Goal: Information Seeking & Learning: Learn about a topic

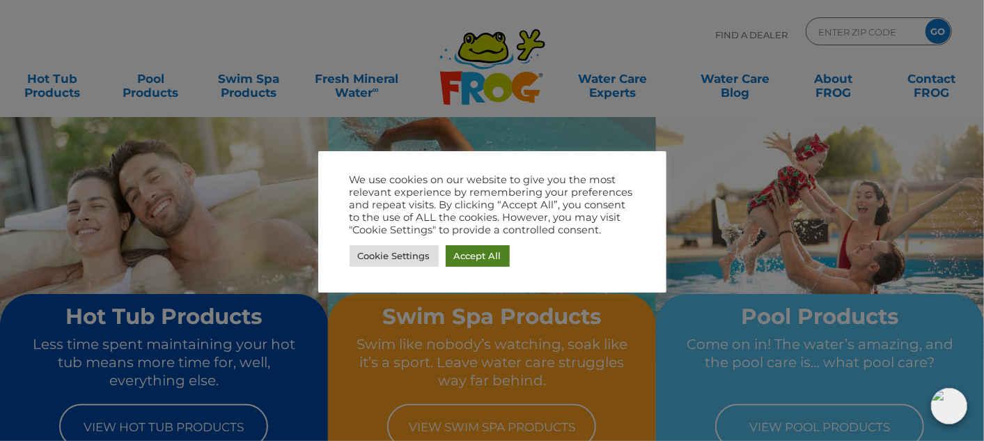
click at [483, 253] on link "Accept All" at bounding box center [478, 256] width 64 height 22
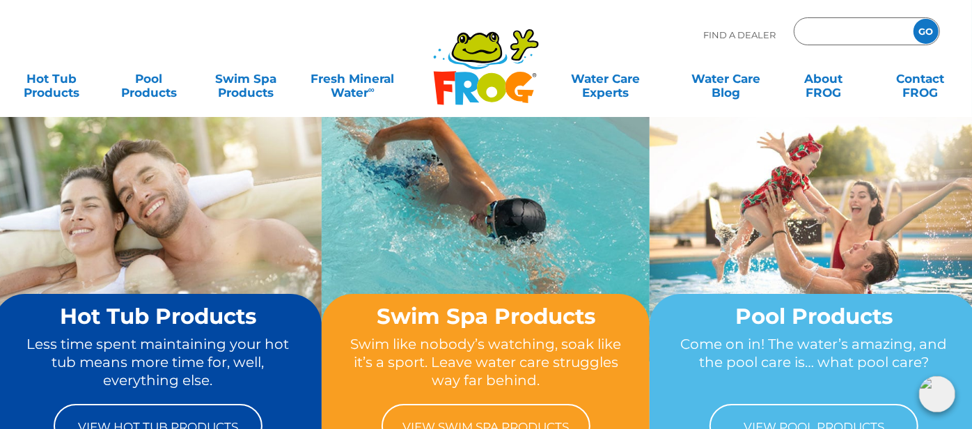
click at [847, 31] on input "Zip Code Form" at bounding box center [852, 32] width 94 height 20
type input "40484"
click at [913, 19] on input "GO" at bounding box center [925, 31] width 25 height 25
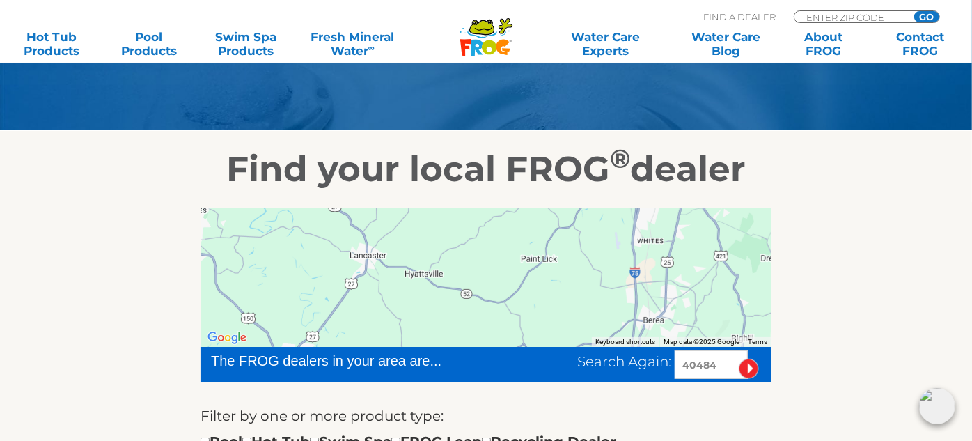
scroll to position [154, 0]
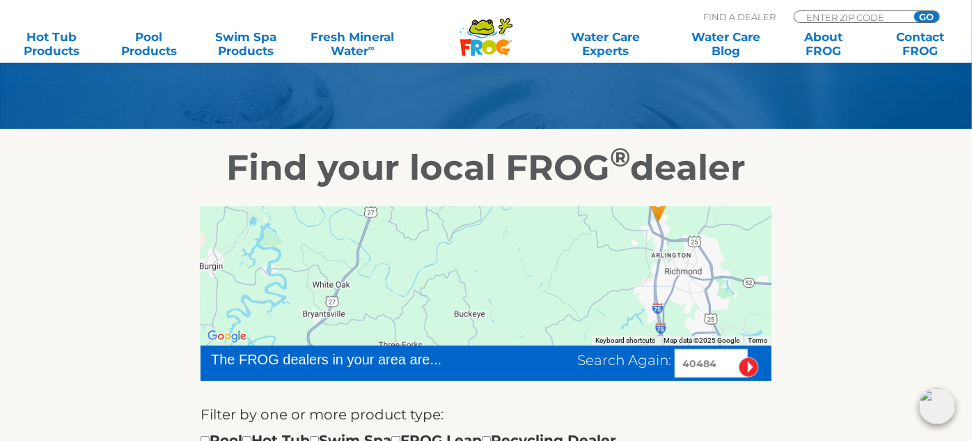
drag, startPoint x: 559, startPoint y: 296, endPoint x: 582, endPoint y: 463, distance: 168.7
click at [582, 287] on html ".st130{clip-path:url(#SVGID_2_);fill-rule:evenodd;clip-rule:evenodd;fill:#C3CC0…" at bounding box center [486, 66] width 972 height 441
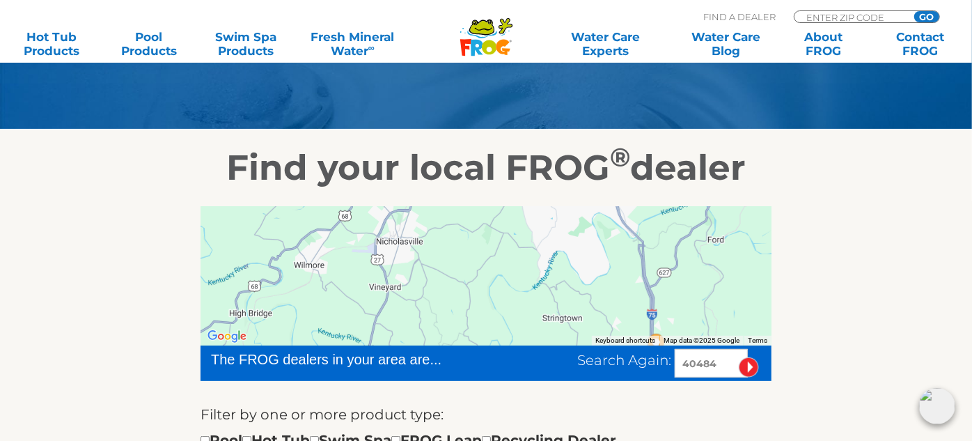
drag, startPoint x: 505, startPoint y: 251, endPoint x: 508, endPoint y: 405, distance: 154.6
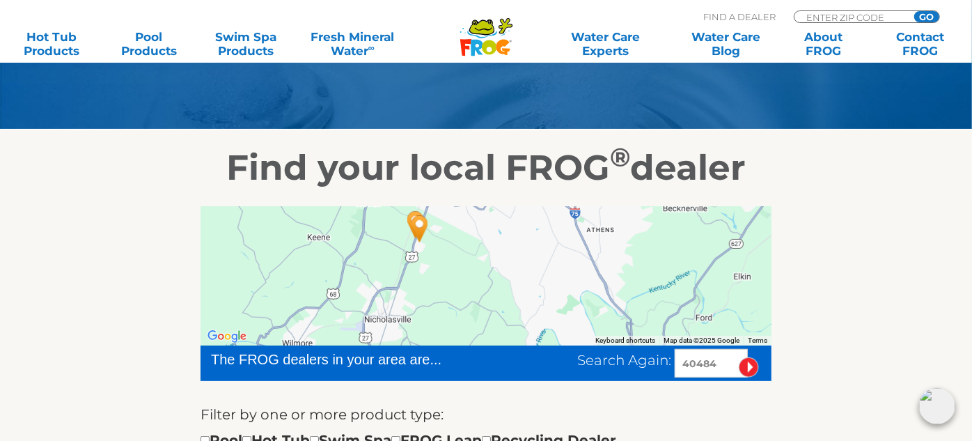
drag, startPoint x: 501, startPoint y: 272, endPoint x: 519, endPoint y: 282, distance: 20.6
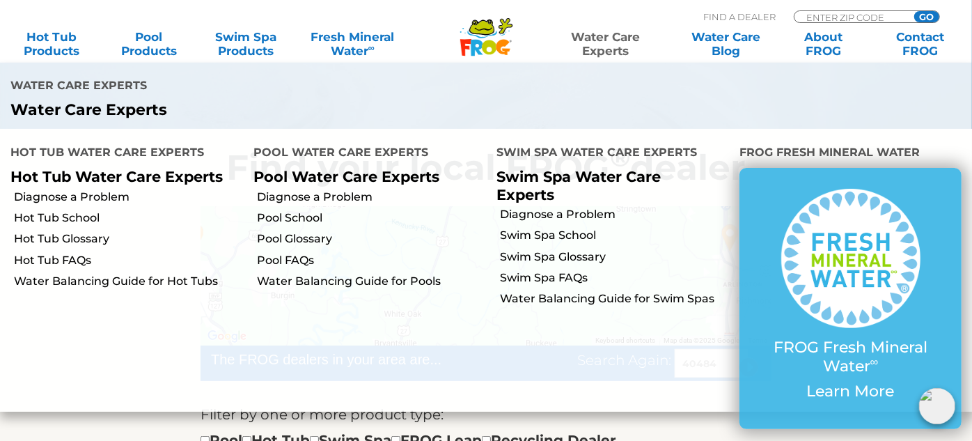
drag, startPoint x: 544, startPoint y: 222, endPoint x: 629, endPoint y: 54, distance: 188.4
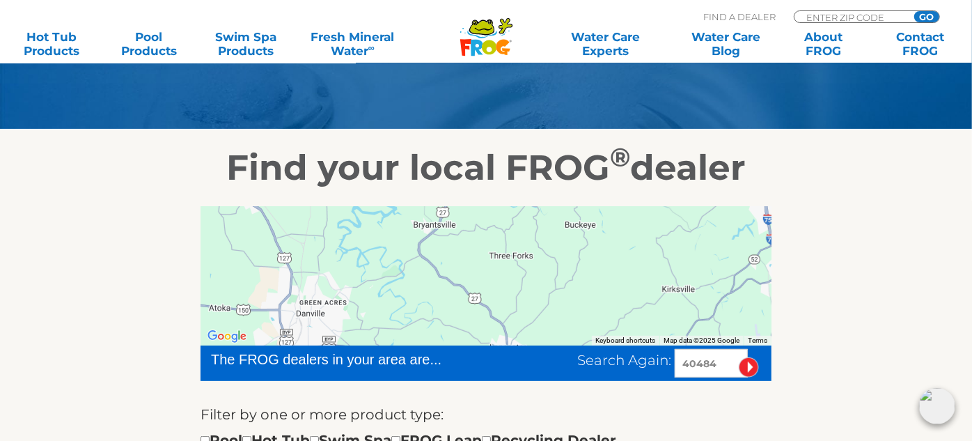
drag, startPoint x: 464, startPoint y: 293, endPoint x: 503, endPoint y: 169, distance: 129.9
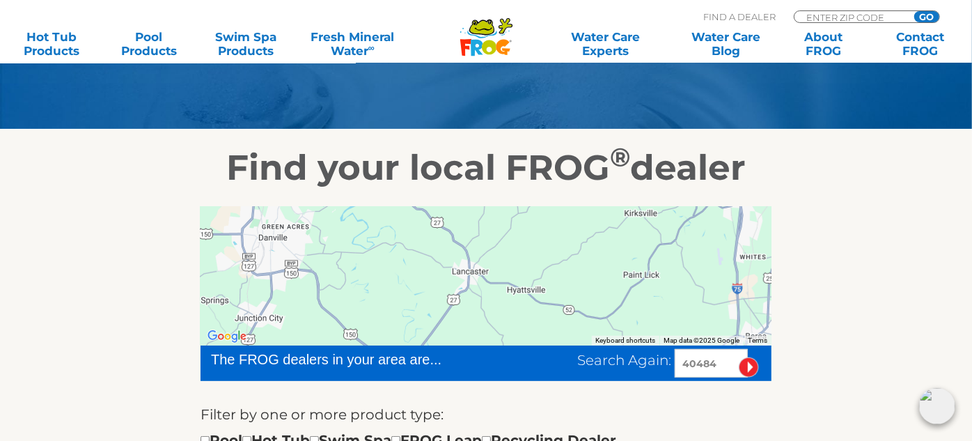
drag, startPoint x: 483, startPoint y: 232, endPoint x: 462, endPoint y: 196, distance: 41.6
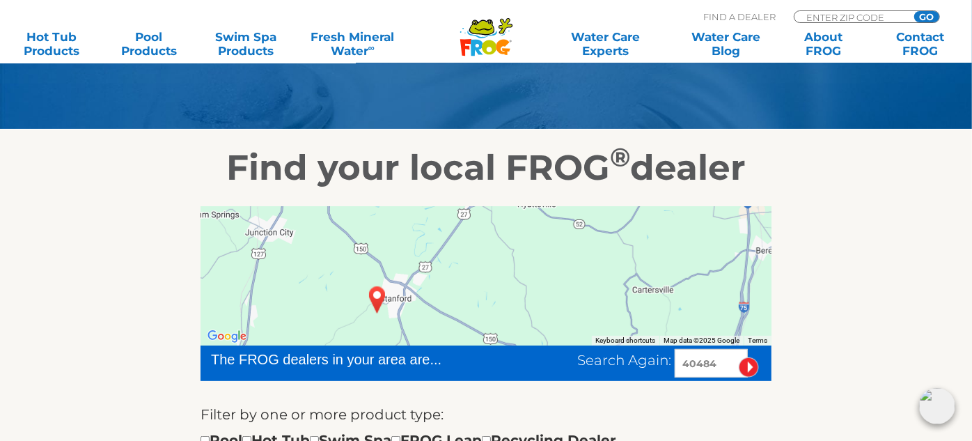
drag, startPoint x: 469, startPoint y: 259, endPoint x: 463, endPoint y: 147, distance: 112.3
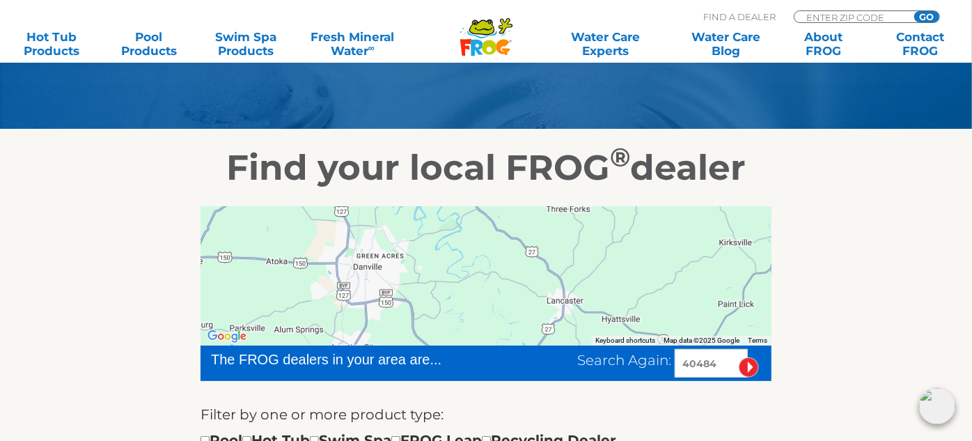
drag, startPoint x: 458, startPoint y: 260, endPoint x: 542, endPoint y: 377, distance: 144.2
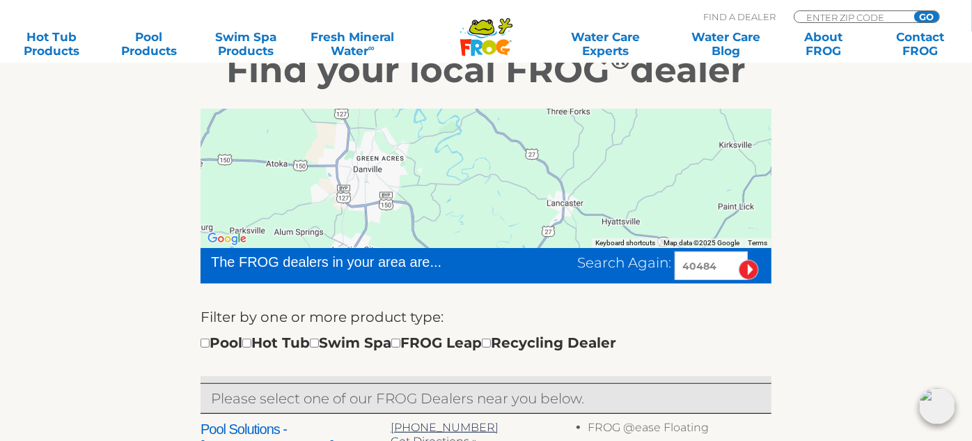
scroll to position [252, 0]
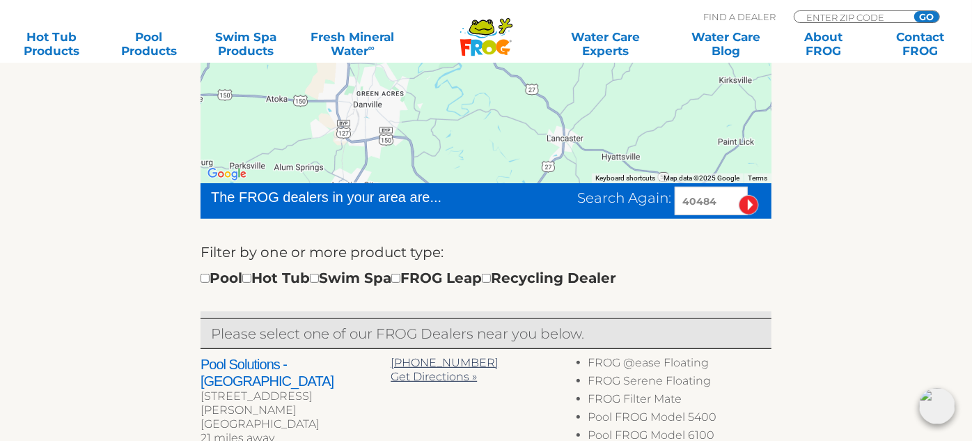
scroll to position [327, 0]
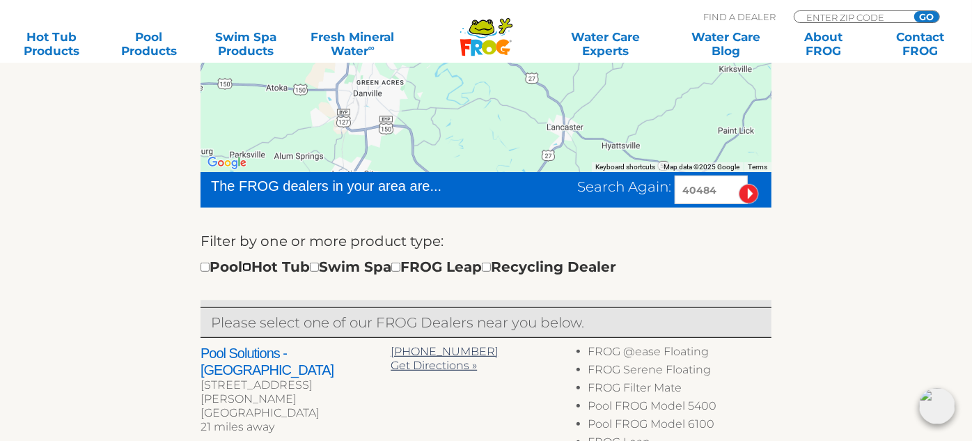
click at [251, 267] on input "checkbox" at bounding box center [246, 266] width 9 height 9
checkbox input "true"
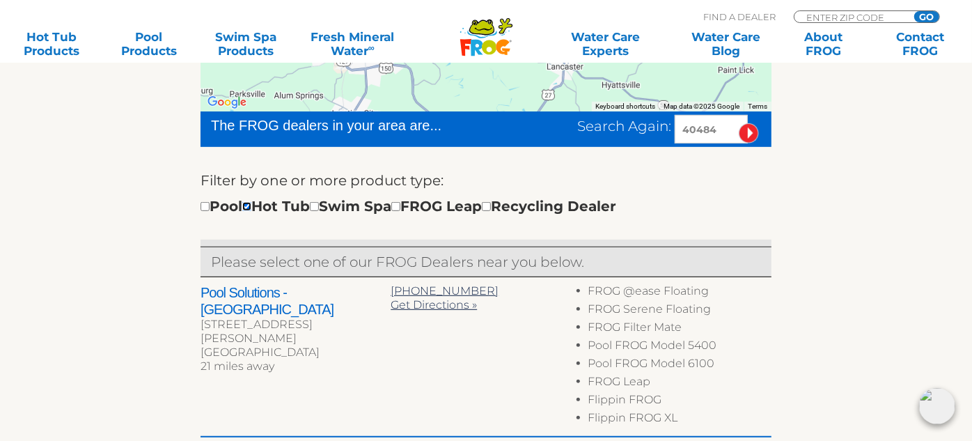
scroll to position [411, 0]
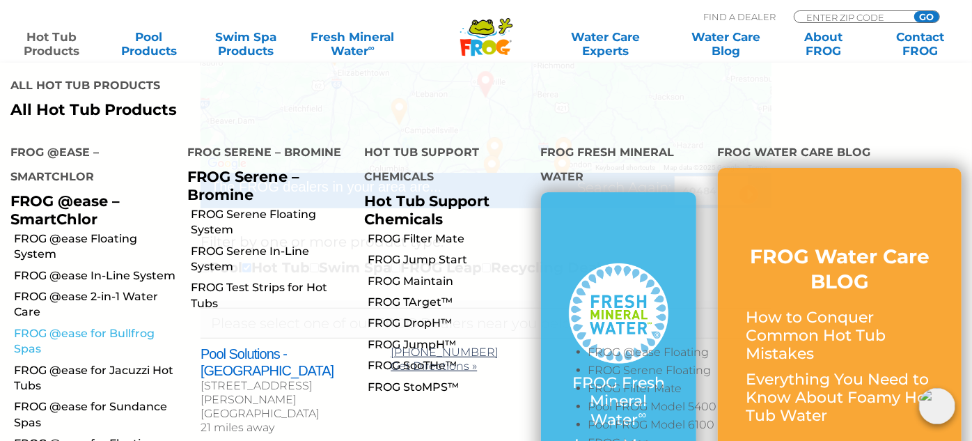
scroll to position [326, 0]
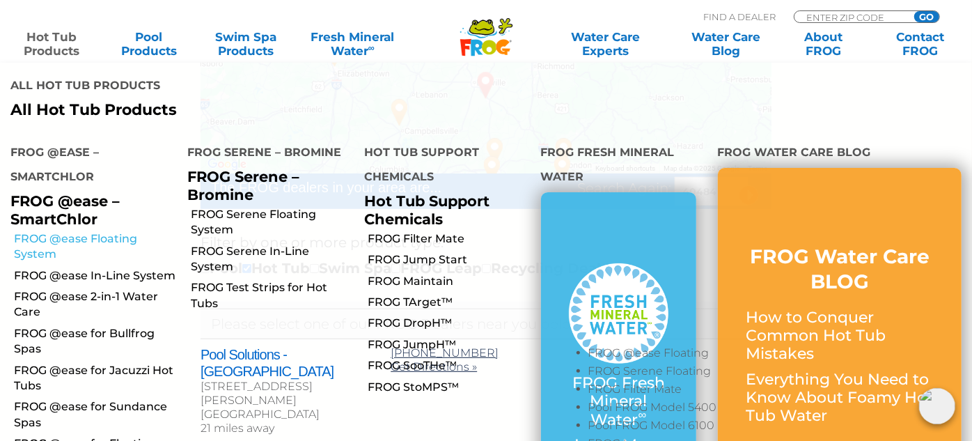
click at [91, 231] on link "FROG @ease Floating System" at bounding box center [95, 246] width 163 height 31
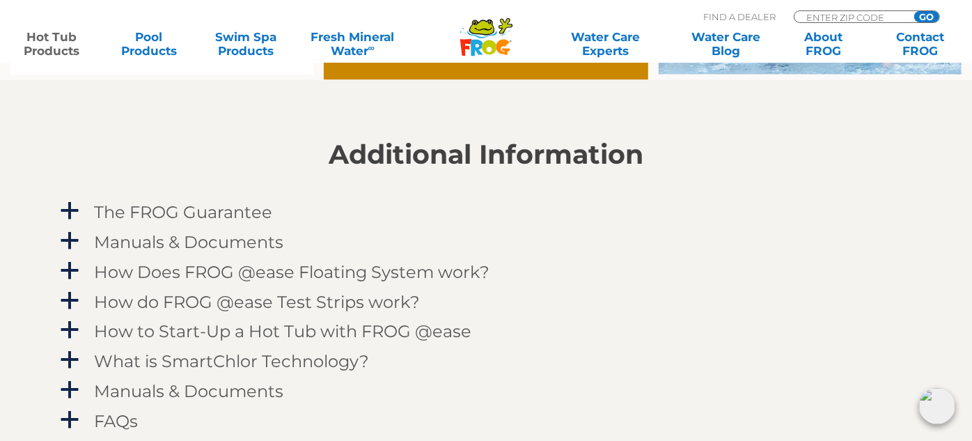
scroll to position [1347, 0]
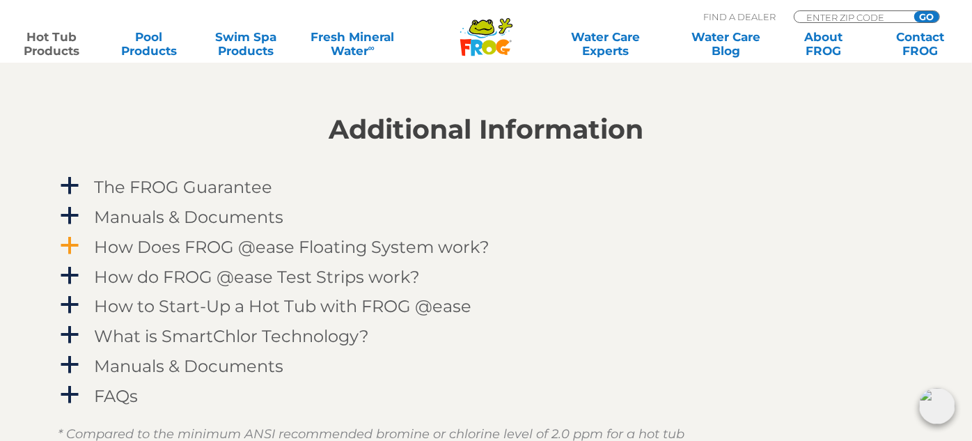
click at [444, 242] on h4 "How Does FROG @ease Floating System work?" at bounding box center [291, 246] width 395 height 19
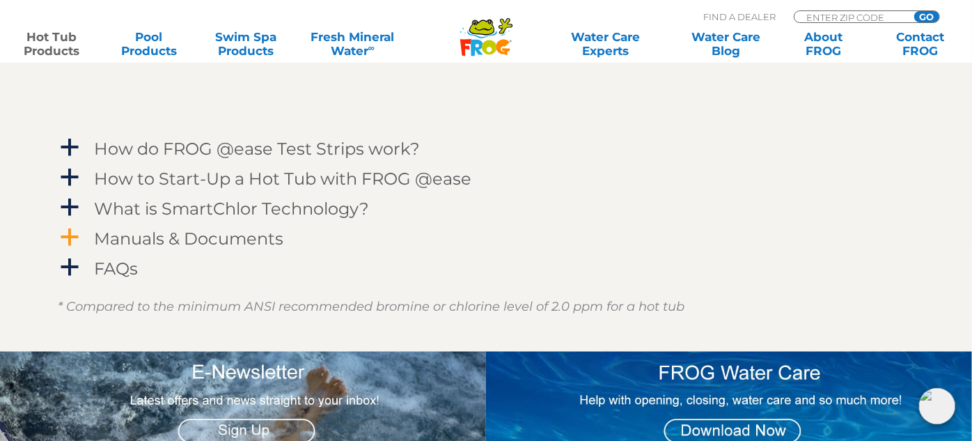
scroll to position [1893, 0]
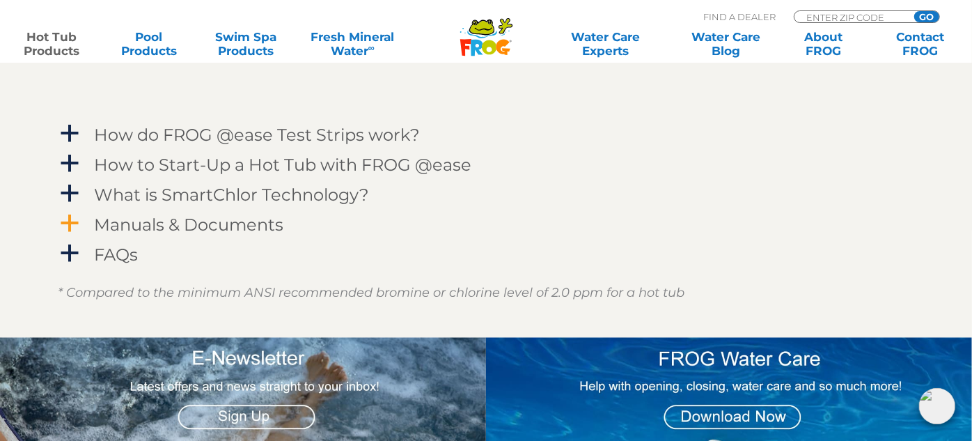
click at [255, 222] on h4 "Manuals & Documents" at bounding box center [188, 224] width 189 height 19
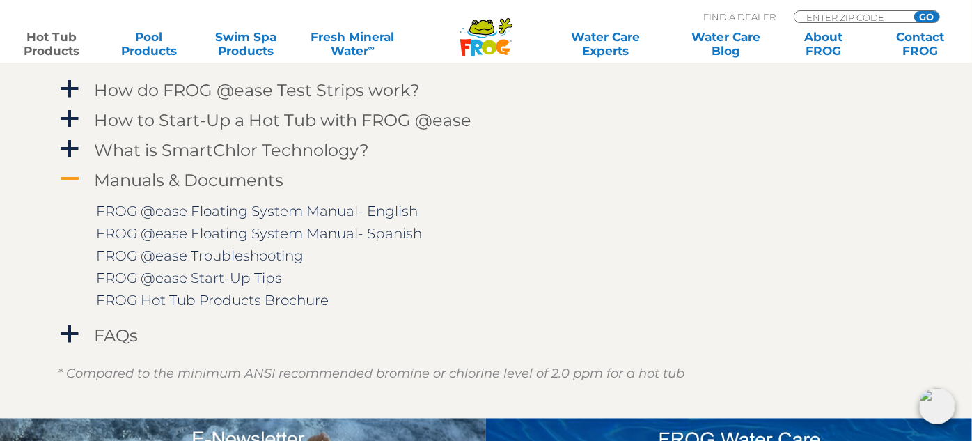
scroll to position [1947, 0]
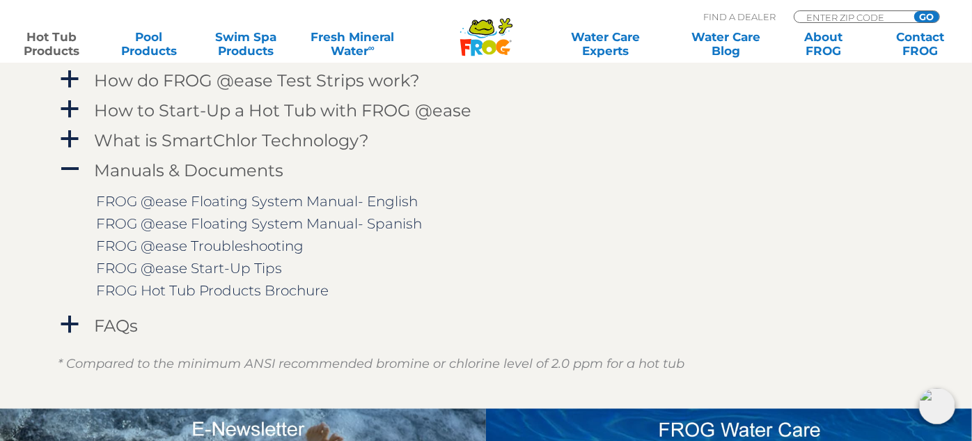
click at [570, 253] on td "FROG @ease Troubleshooting" at bounding box center [496, 246] width 801 height 22
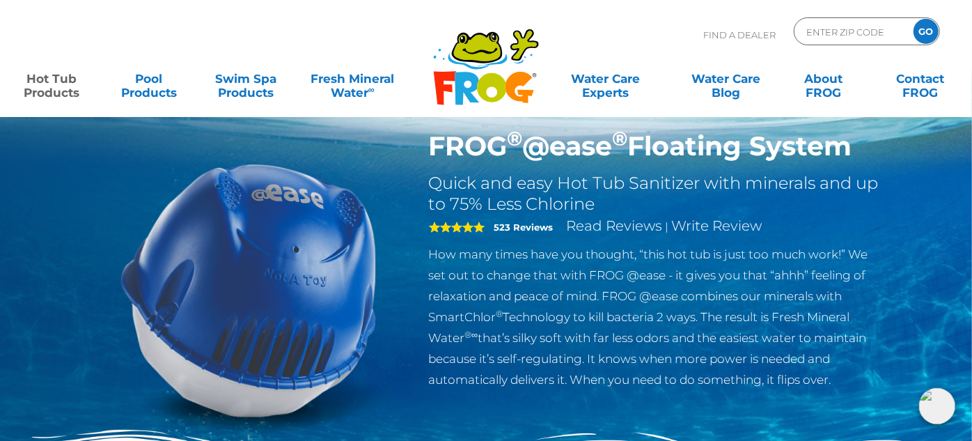
scroll to position [0, 0]
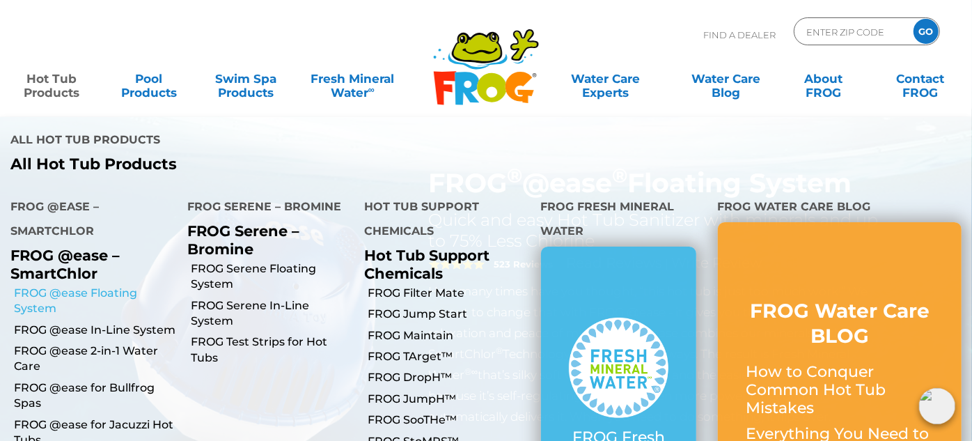
drag, startPoint x: 49, startPoint y: 210, endPoint x: 41, endPoint y: 217, distance: 10.4
click at [41, 285] on link "FROG @ease Floating System" at bounding box center [95, 300] width 163 height 31
drag, startPoint x: 13, startPoint y: 210, endPoint x: 64, endPoint y: 226, distance: 54.2
click at [64, 282] on li "FROG @ease Floating System" at bounding box center [88, 300] width 177 height 37
copy link "FROG @ease Floating System"
